Goal: Information Seeking & Learning: Learn about a topic

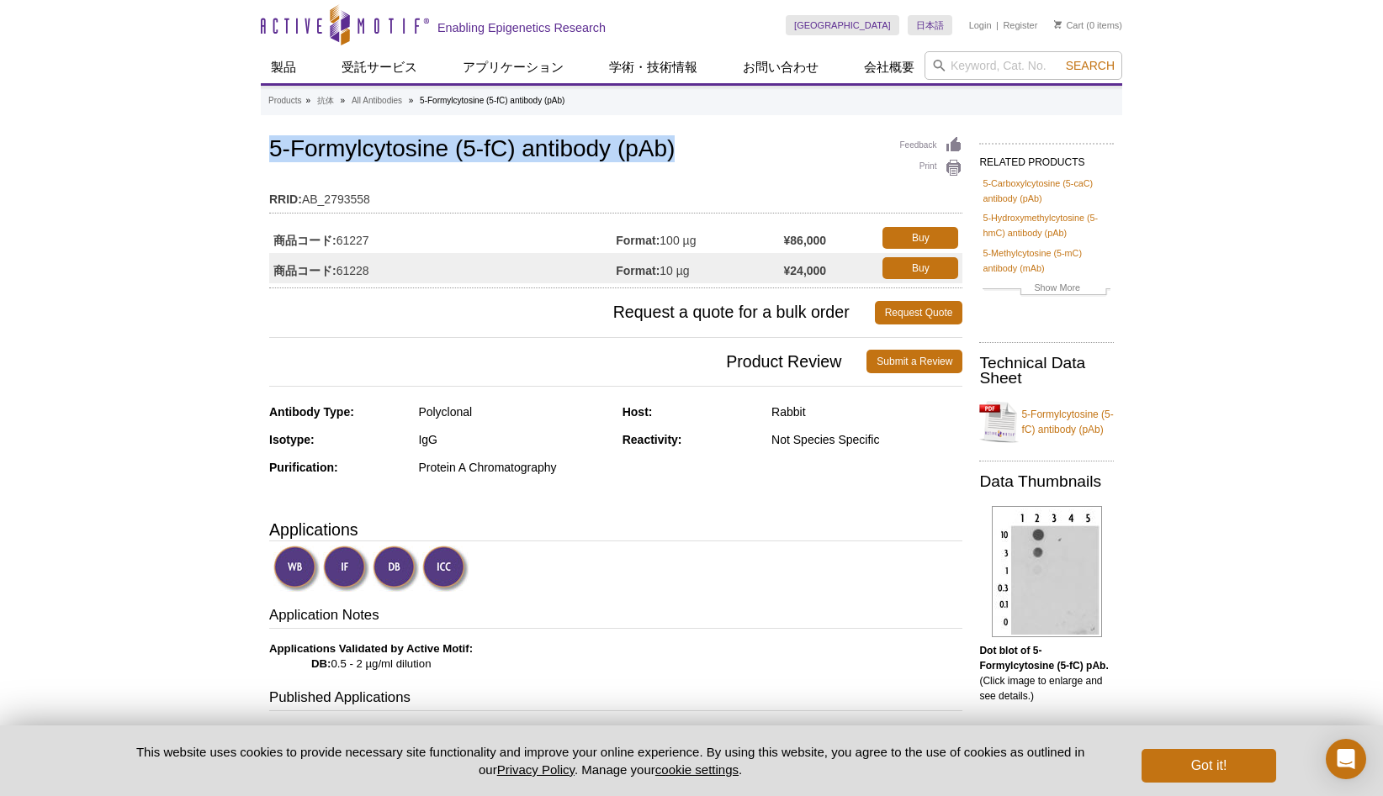
drag, startPoint x: 277, startPoint y: 174, endPoint x: 690, endPoint y: 162, distance: 413.1
click at [690, 162] on h1 "5-Formylcytosine (5-fC) antibody (pAb)" at bounding box center [615, 150] width 693 height 29
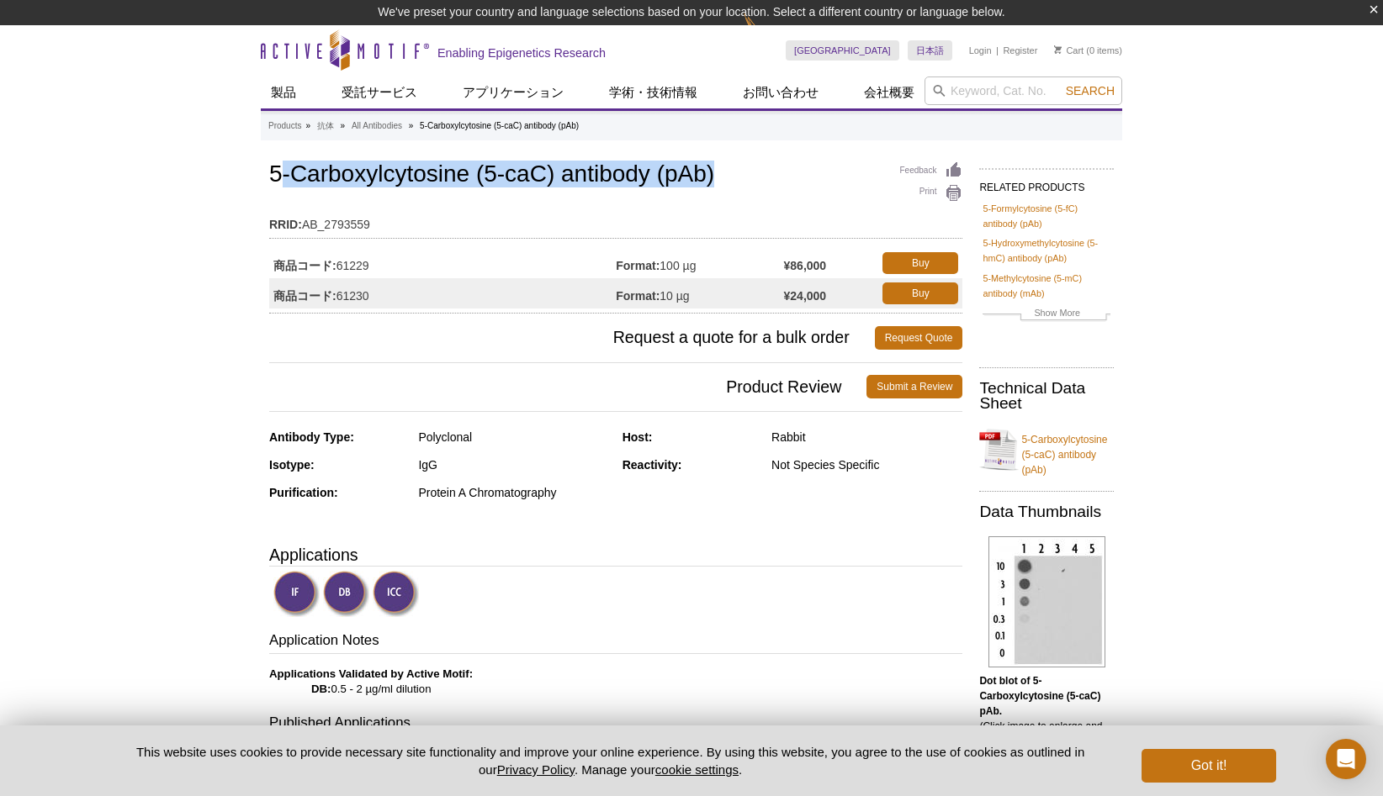
drag, startPoint x: 288, startPoint y: 174, endPoint x: 741, endPoint y: 172, distance: 452.5
click at [741, 172] on h1 "5-Carboxylcytosine (5-caC) antibody (pAb)" at bounding box center [615, 175] width 693 height 29
drag, startPoint x: 741, startPoint y: 172, endPoint x: 712, endPoint y: 175, distance: 28.7
click at [740, 172] on h1 "5-Carboxylcytosine (5-caC) antibody (pAb)" at bounding box center [615, 175] width 693 height 29
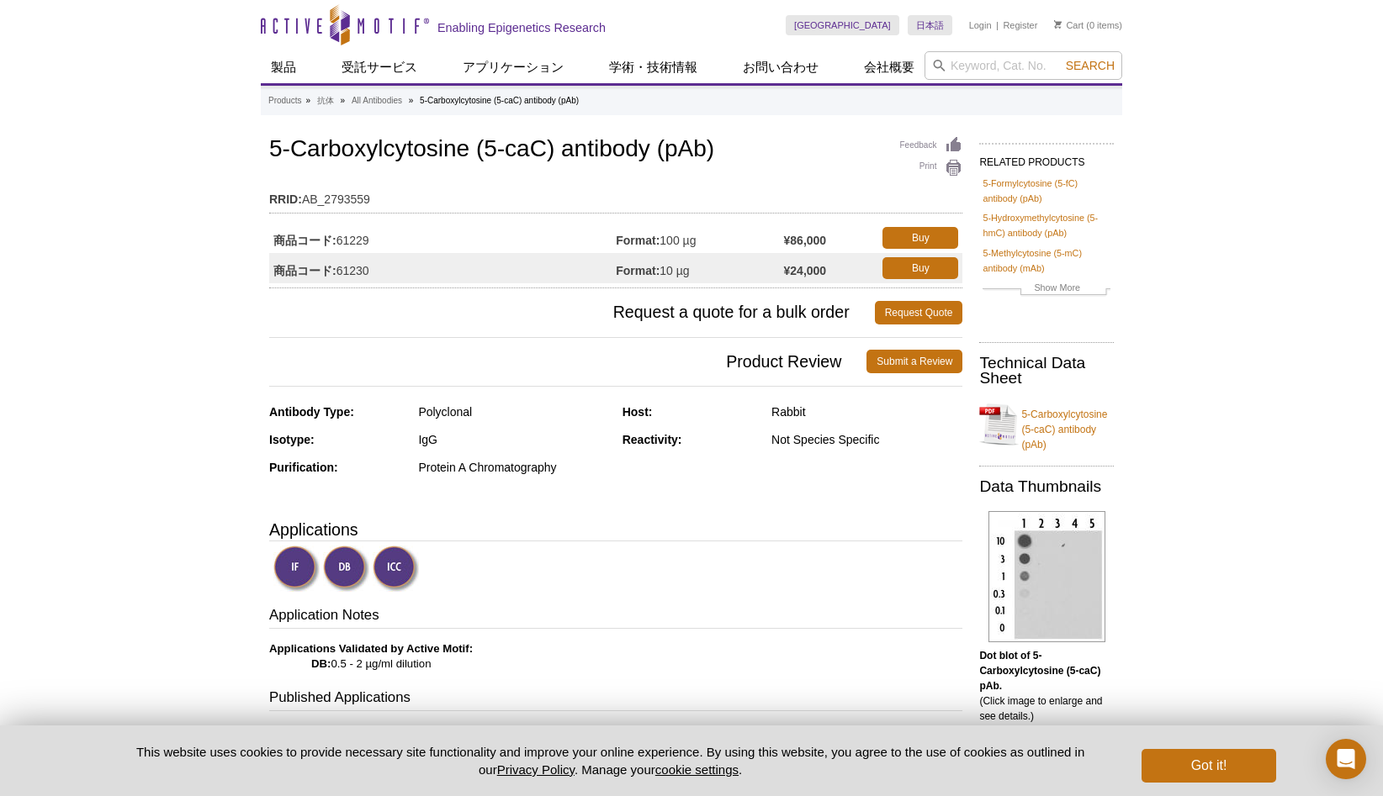
click at [711, 167] on div "Feedback Print 5-Carboxylcytosine (5-caC) antibody (pAb) RRID: AB_2793559 商品コード…" at bounding box center [615, 211] width 693 height 156
click at [682, 150] on h1 "5-Carboxylcytosine (5-caC) antibody (pAb)" at bounding box center [615, 150] width 693 height 29
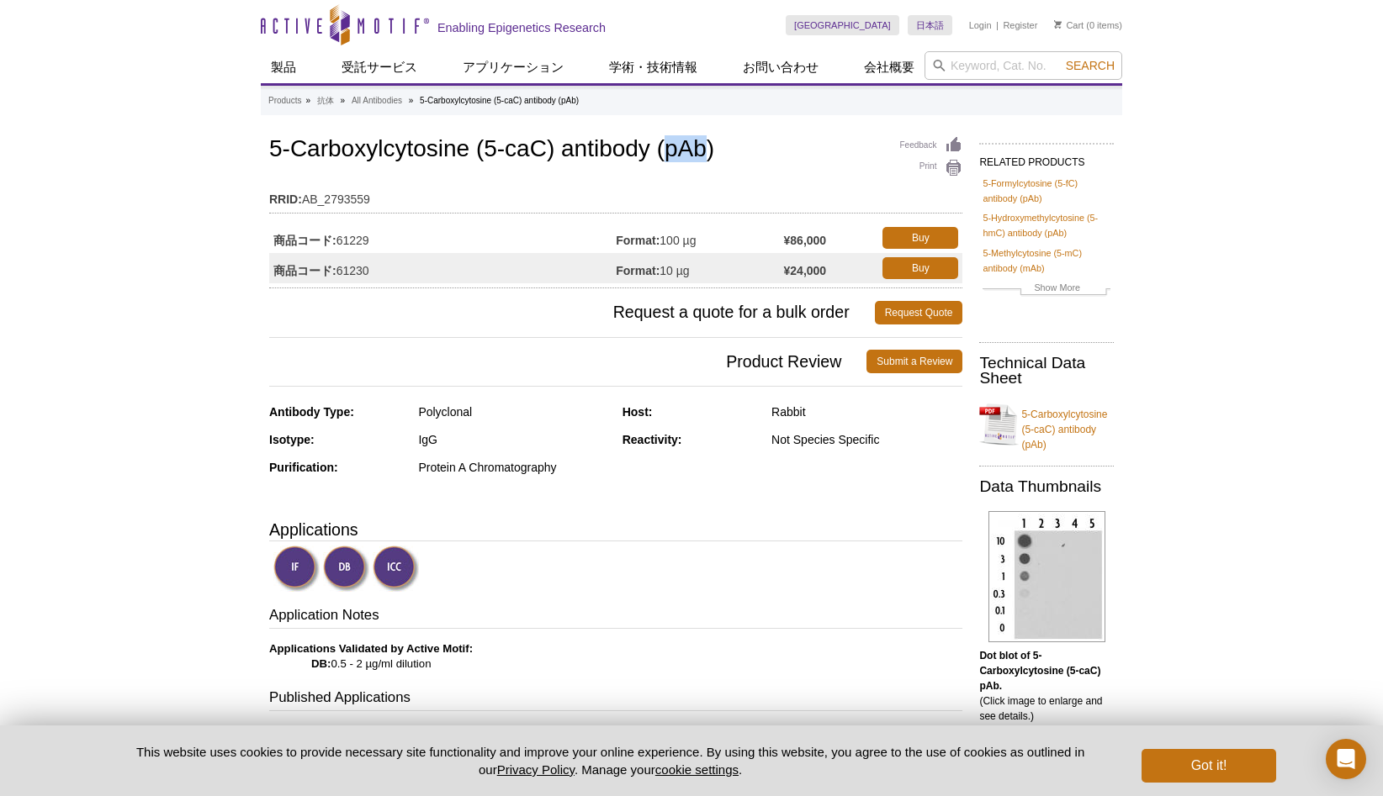
click at [678, 145] on h1 "5-Carboxylcytosine (5-caC) antibody (pAb)" at bounding box center [615, 150] width 693 height 29
click at [606, 436] on div "IgG" at bounding box center [513, 439] width 191 height 15
